Goal: Communication & Community: Answer question/provide support

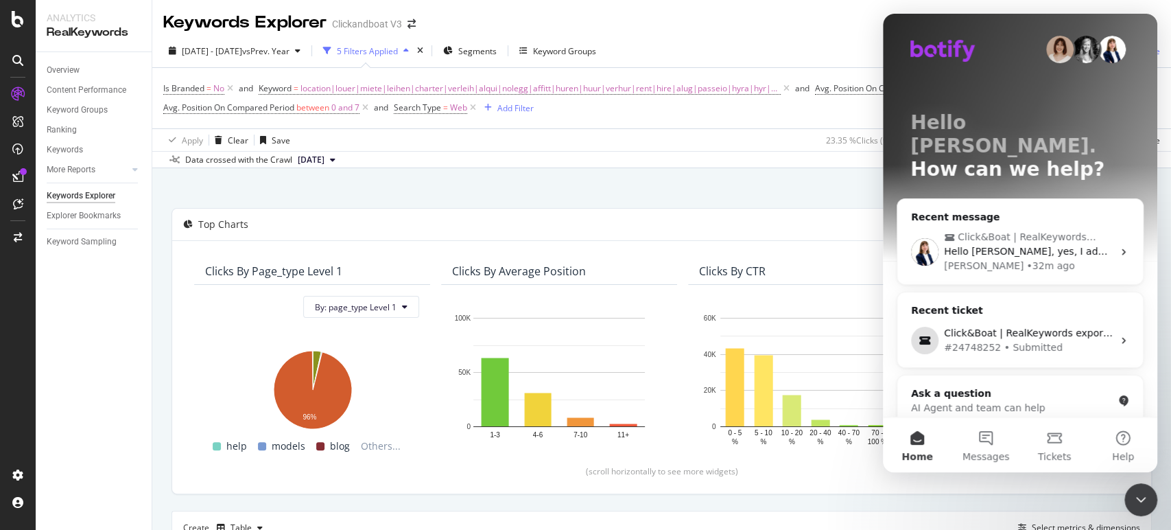
scroll to position [381, 0]
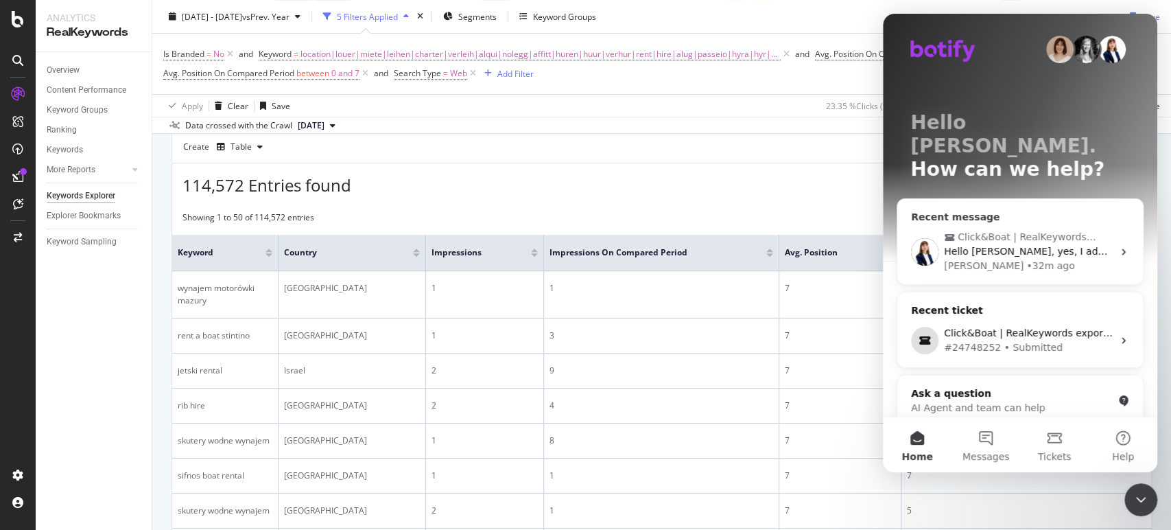
click at [1032, 246] on span "Hello [PERSON_NAME], yes, I added a tab for July in the Excel. Here is the new …" at bounding box center [1153, 251] width 418 height 11
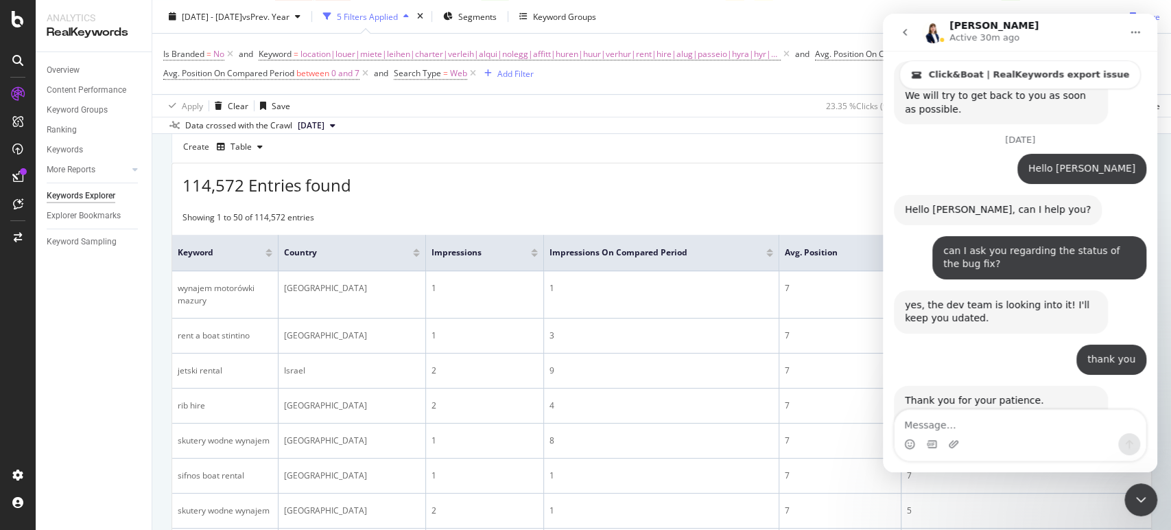
scroll to position [3027, 0]
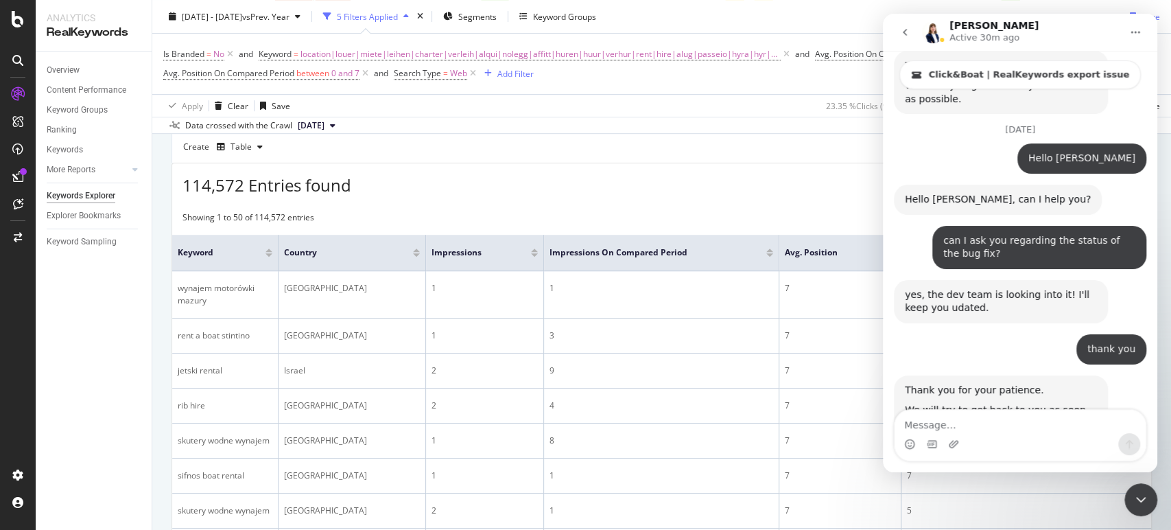
click at [957, 425] on textarea "Message…" at bounding box center [1020, 421] width 251 height 23
type textarea "thanks a lot, [PERSON_NAME]"
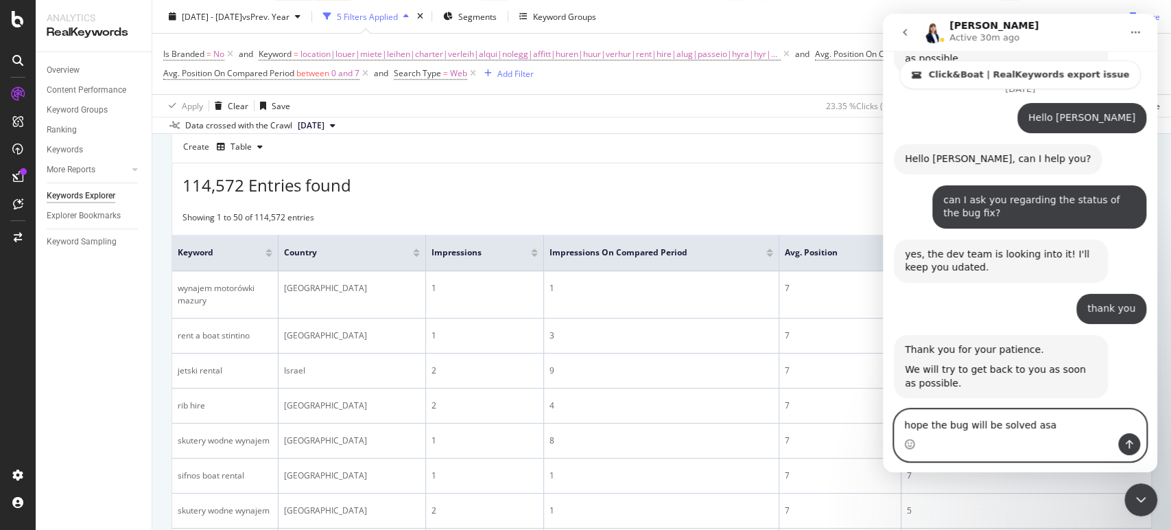
type textarea "hope the bug will be solved asap"
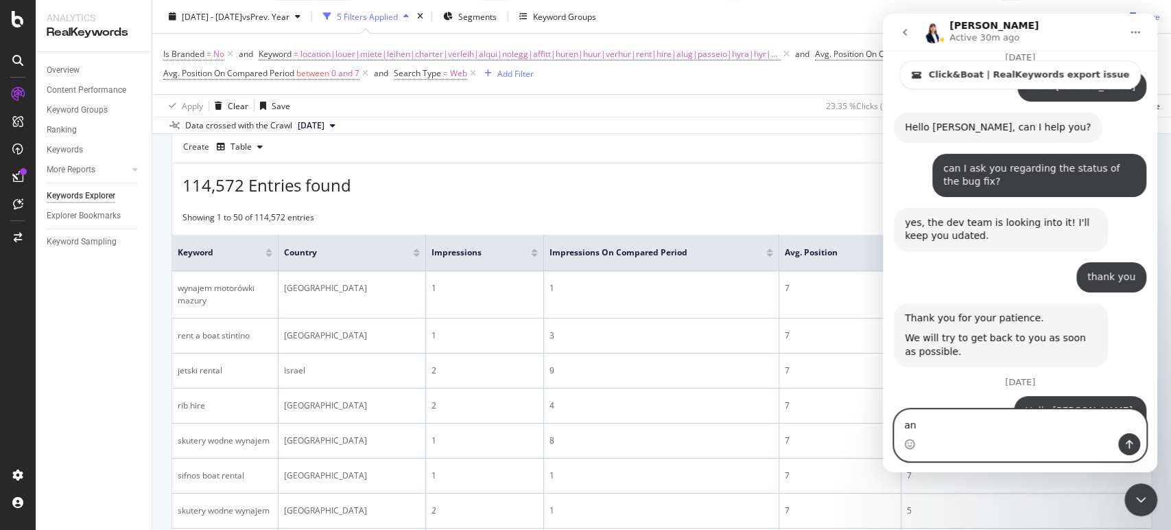
type textarea "a"
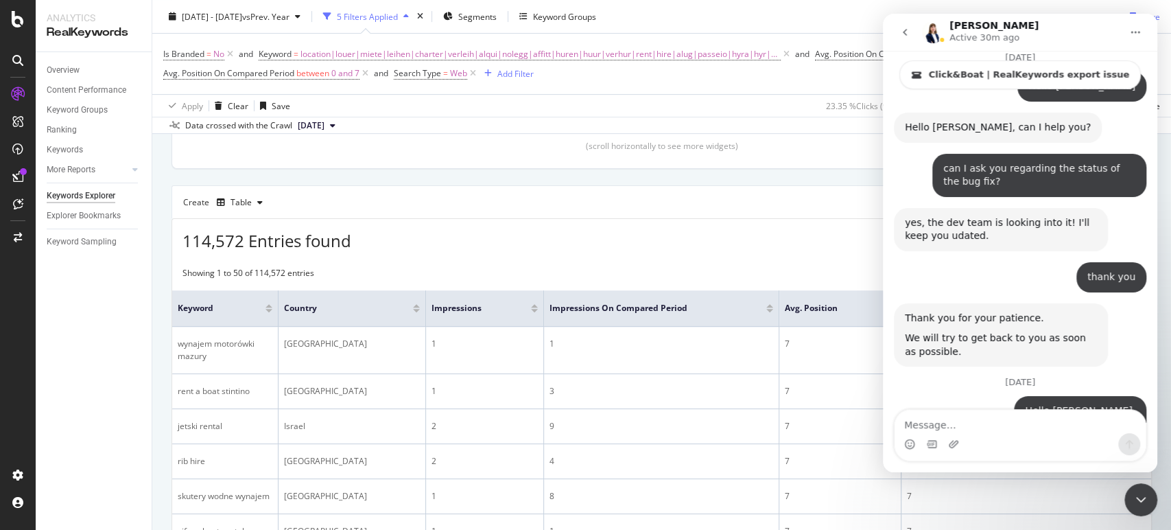
scroll to position [228, 0]
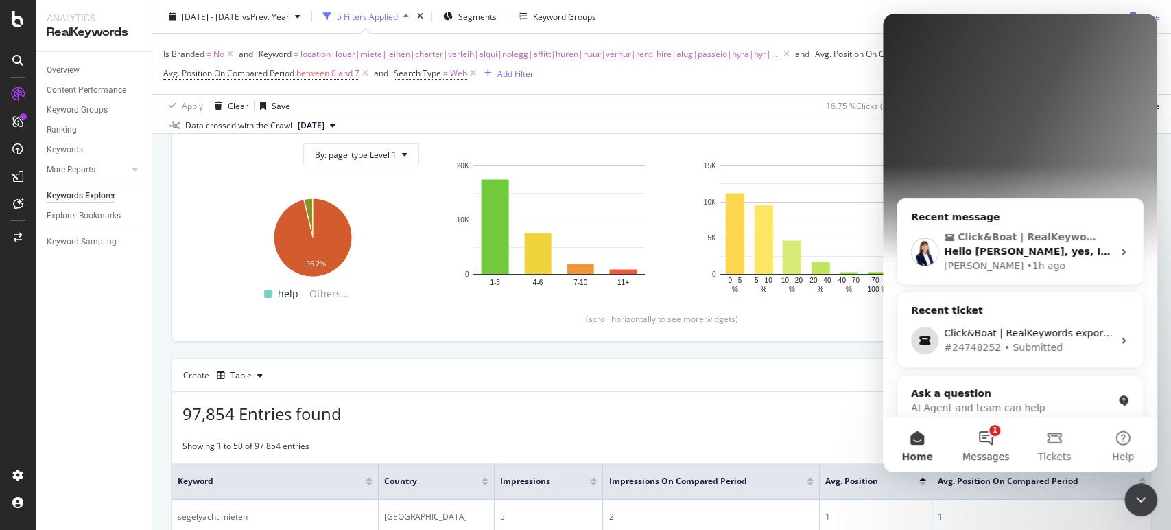
scroll to position [228, 0]
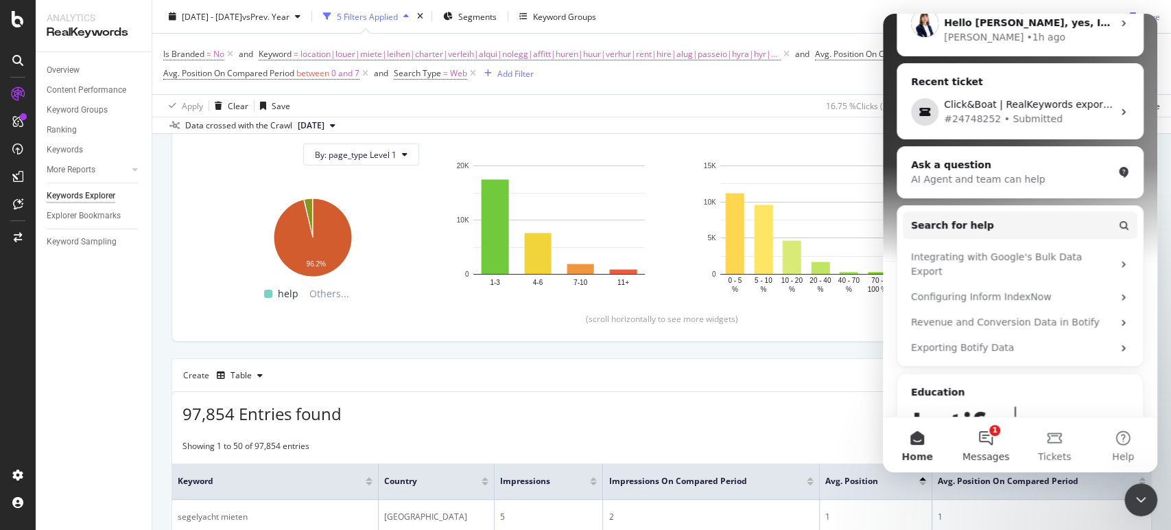
click at [998, 438] on button "1 Messages" at bounding box center [986, 444] width 69 height 55
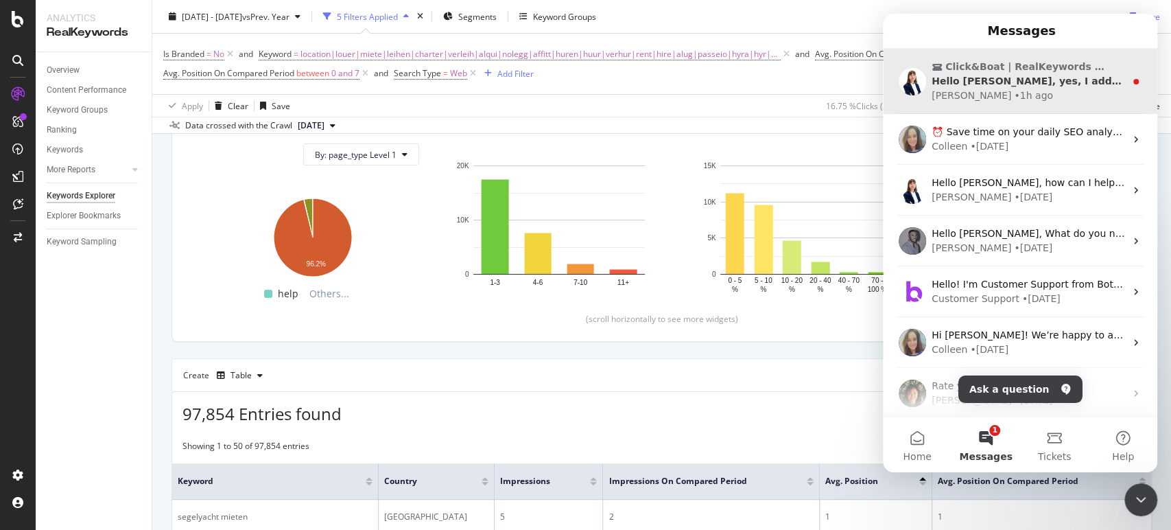
click at [1035, 87] on div "Hello [PERSON_NAME], yes, I added a tab for July in the Excel. Here is the new …" at bounding box center [1028, 81] width 193 height 14
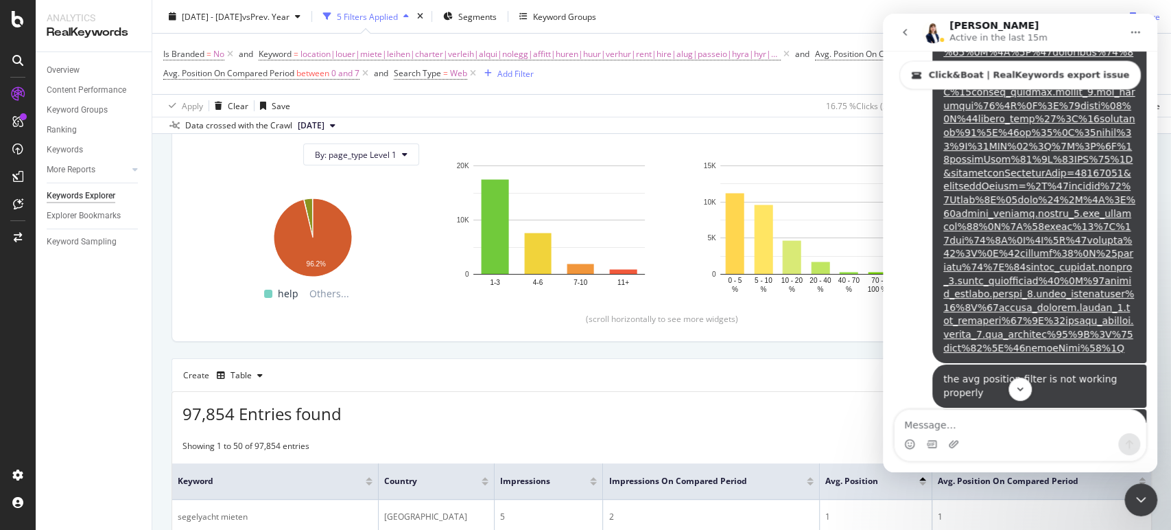
scroll to position [3099, 0]
